Goal: Task Accomplishment & Management: Manage account settings

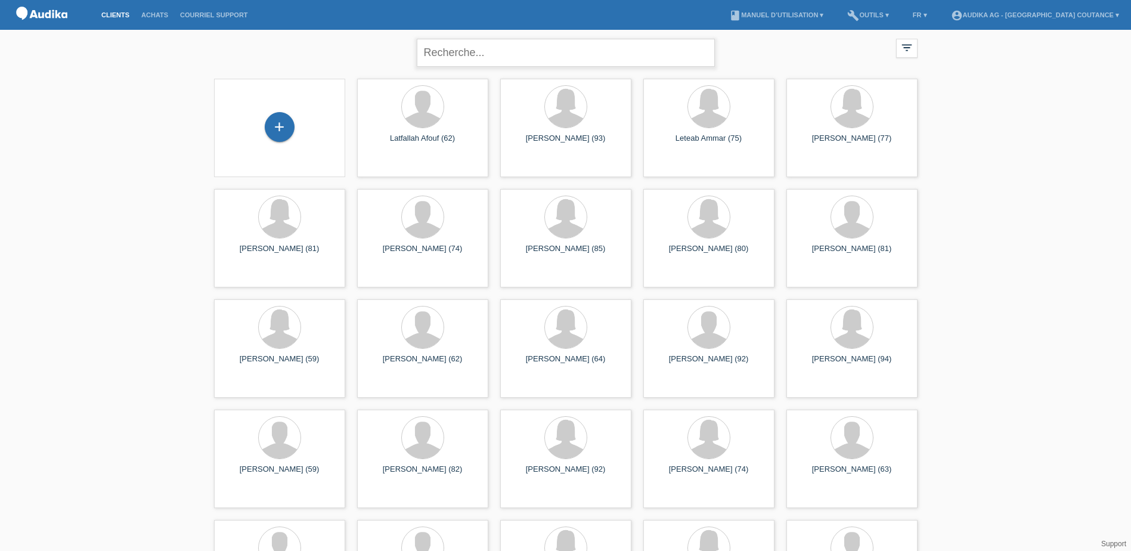
click at [479, 54] on input "text" at bounding box center [566, 53] width 298 height 28
type input "thomas loe"
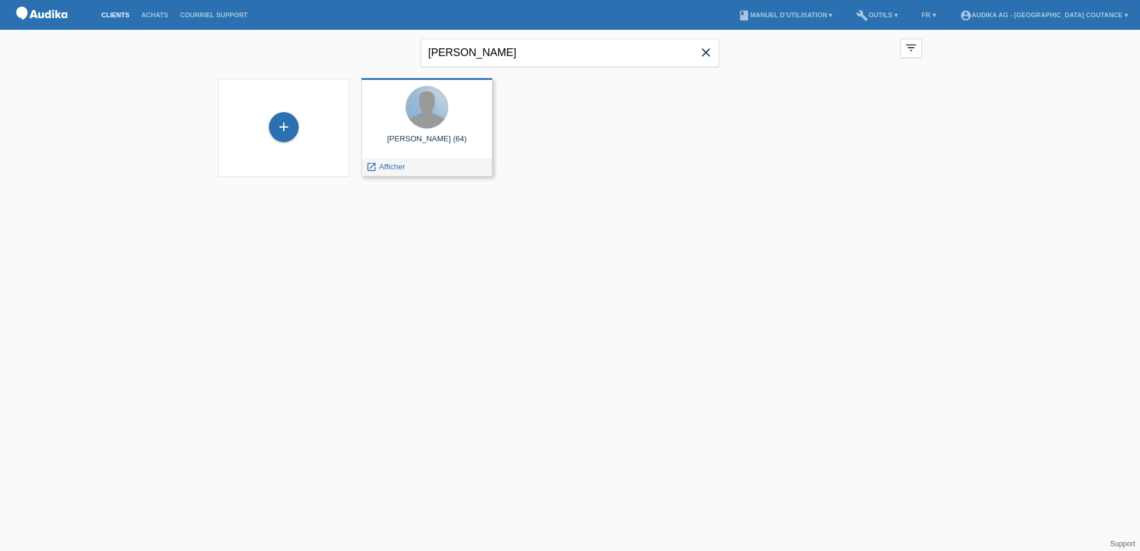
click at [432, 117] on div at bounding box center [427, 107] width 42 height 42
click at [374, 166] on icon "launch" at bounding box center [371, 167] width 11 height 11
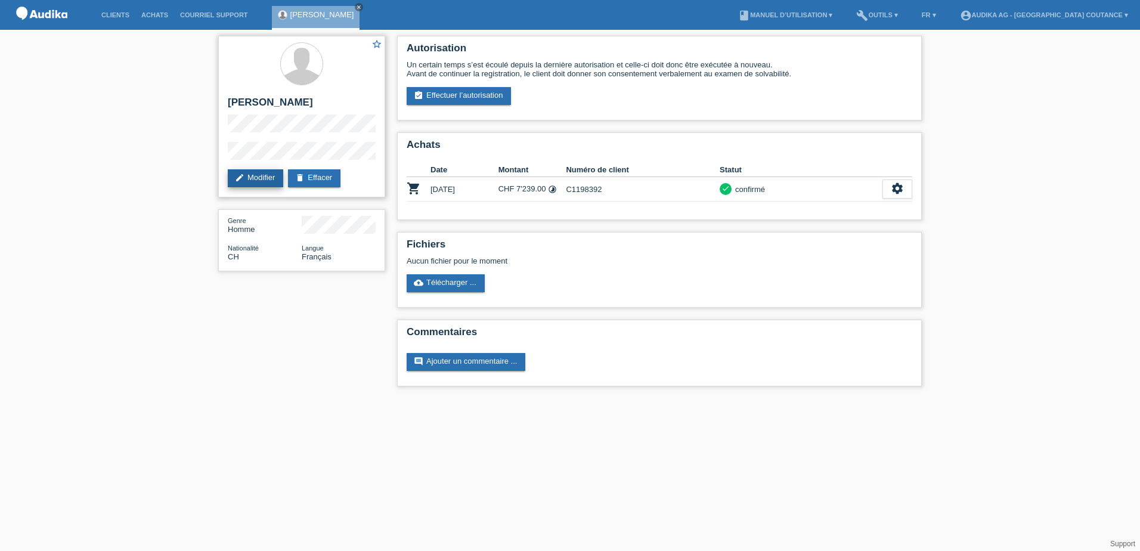
click at [257, 175] on link "edit Modifier" at bounding box center [255, 178] width 55 height 18
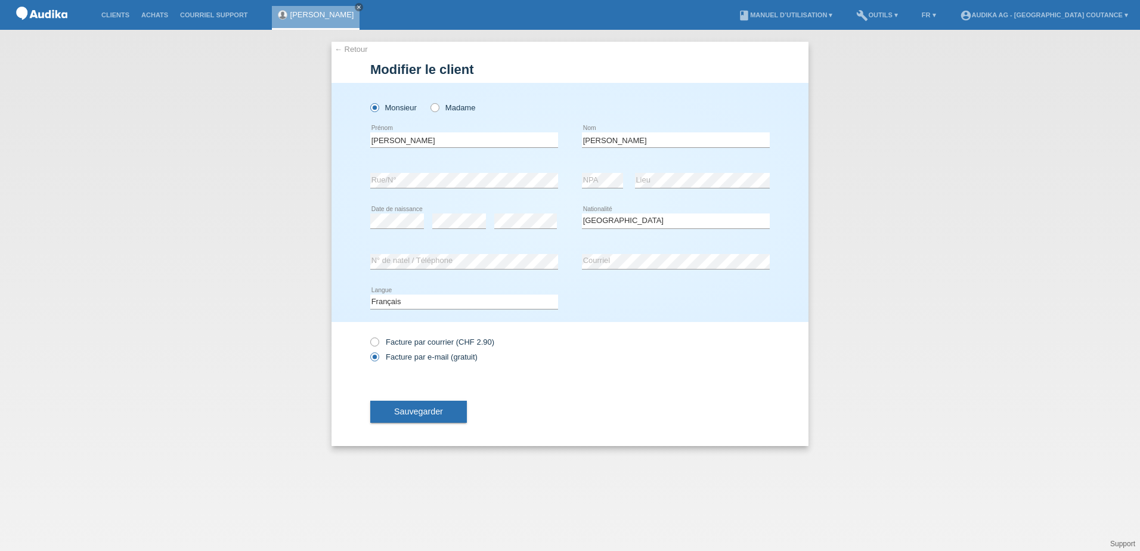
select select "CH"
click at [656, 259] on div "error [GEOGRAPHIC_DATA]" at bounding box center [676, 261] width 188 height 41
click at [535, 262] on div "error N° de natel / Téléphone error [GEOGRAPHIC_DATA]" at bounding box center [569, 261] width 399 height 41
click at [439, 415] on span "Sauvegarder" at bounding box center [418, 411] width 49 height 10
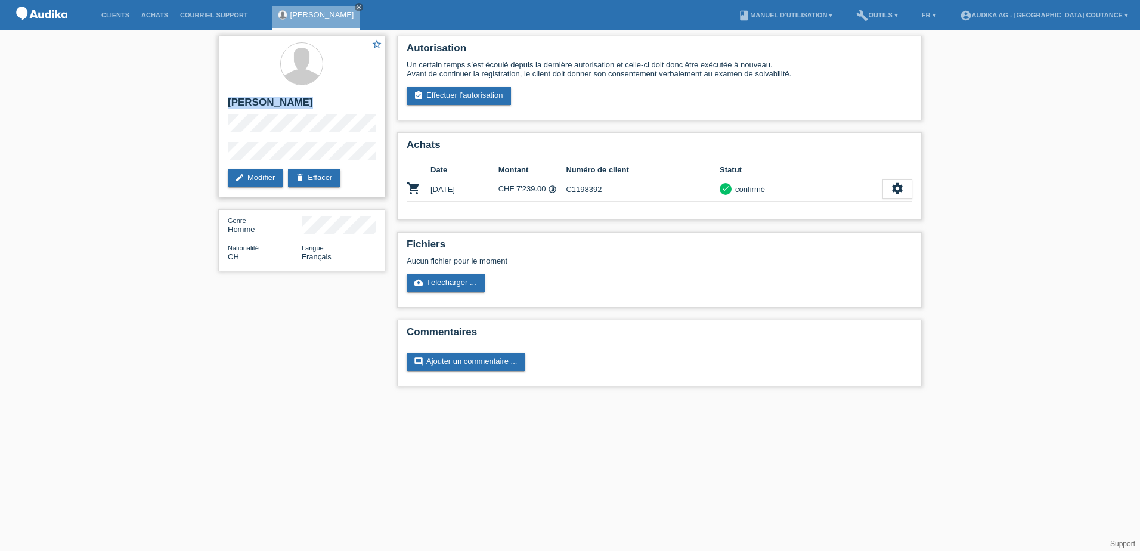
click at [349, 152] on div "star_border Thomas Loertscher edit Modifier delete Effacer" at bounding box center [301, 117] width 167 height 162
copy div "[PERSON_NAME]"
